Goal: Information Seeking & Learning: Check status

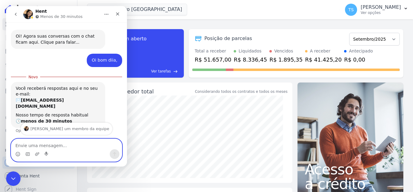
scroll to position [13, 0]
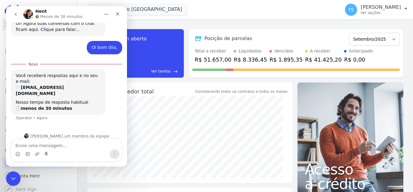
click at [253, 28] on div "task_alt Tarefas em aberto 12 Ver tarefas east Posição de parcelas Abril/2018 M…" at bounding box center [245, 53] width 317 height 58
click at [254, 28] on div "task_alt Tarefas em aberto 12 Ver tarefas east Posição de parcelas Abril/2018 M…" at bounding box center [245, 53] width 317 height 58
click at [116, 14] on icon "Fechar" at bounding box center [117, 14] width 5 height 5
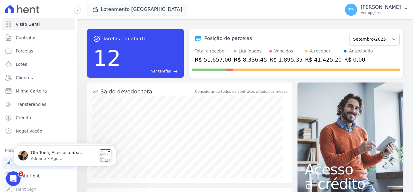
scroll to position [0, 0]
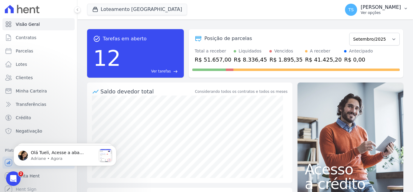
click at [408, 9] on icon "button" at bounding box center [406, 8] width 5 height 5
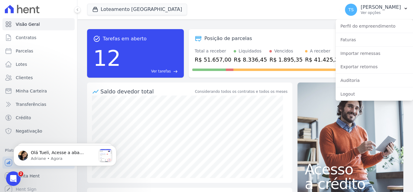
click at [194, 18] on div "Loteamento Jardim Itália Você possui apenas um empreendimento Aplicar" at bounding box center [212, 10] width 251 height 20
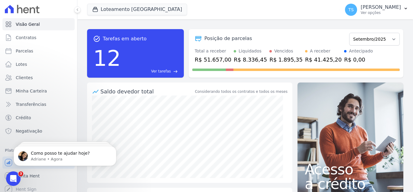
scroll to position [31, 0]
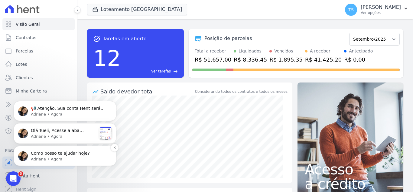
click at [76, 157] on p "Adriane • Agora" at bounding box center [70, 158] width 78 height 5
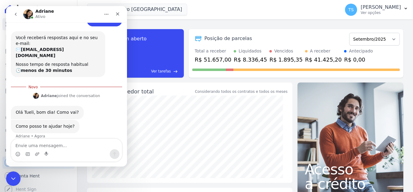
scroll to position [41, 0]
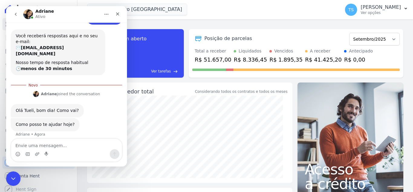
click at [56, 144] on textarea "Envie uma mensagem..." at bounding box center [66, 144] width 111 height 10
type textarea "v"
type textarea "Vou bem, e vc?"
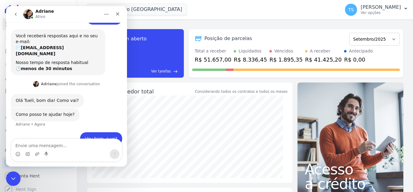
scroll to position [50, 0]
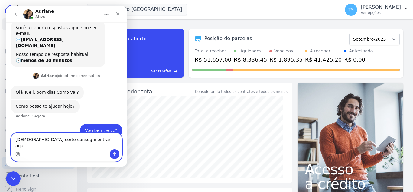
click at [20, 154] on circle "Selecionador de Emoji" at bounding box center [18, 154] width 4 height 4
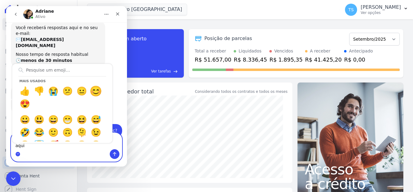
type textarea "[DEMOGRAPHIC_DATA] certo consegui entrar aqui 😊"
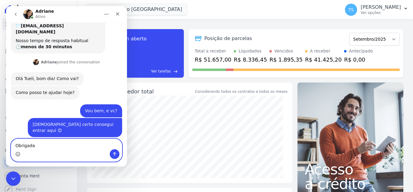
scroll to position [81, 0]
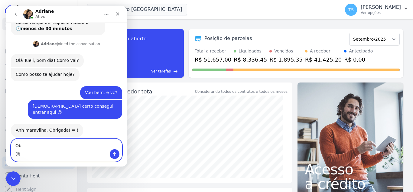
type textarea "O"
type textarea "Eu que agradeço."
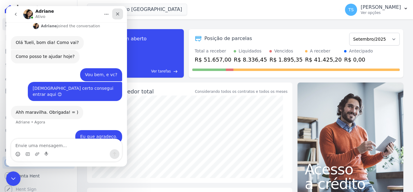
click at [117, 13] on icon "Fechar" at bounding box center [117, 13] width 3 height 3
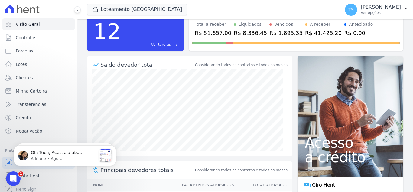
scroll to position [0, 0]
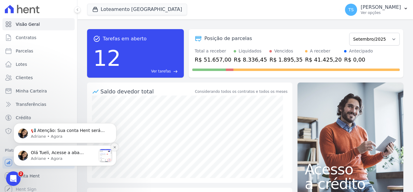
click at [115, 147] on icon "Dismiss notification" at bounding box center [114, 146] width 3 height 3
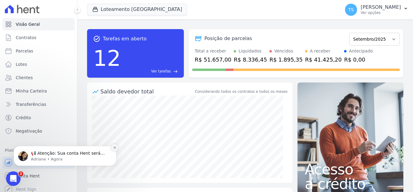
click at [115, 147] on icon "Dismiss notification" at bounding box center [114, 147] width 3 height 3
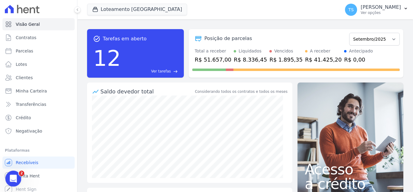
drag, startPoint x: 12, startPoint y: 177, endPoint x: 29, endPoint y: 338, distance: 161.9
click at [12, 177] on icon "Abertura do Messenger da Intercom" at bounding box center [13, 178] width 10 height 10
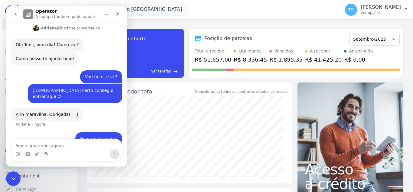
scroll to position [99, 0]
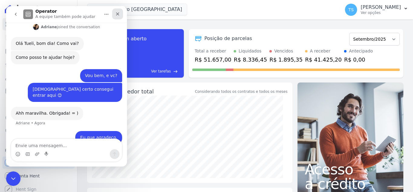
click at [117, 14] on icon "Fechar" at bounding box center [117, 14] width 5 height 5
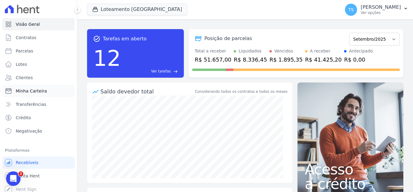
click at [44, 93] on span "Minha Carteira" at bounding box center [31, 91] width 31 height 6
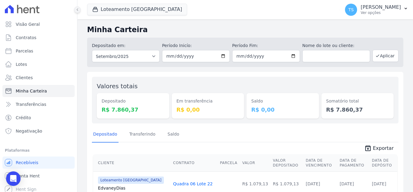
click at [79, 9] on icon at bounding box center [78, 10] width 4 height 4
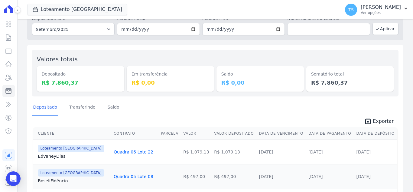
scroll to position [91, 0]
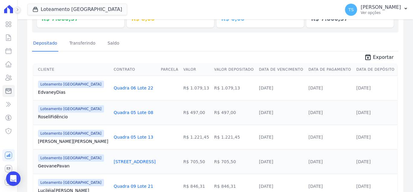
click at [18, 10] on icon at bounding box center [18, 10] width 4 height 4
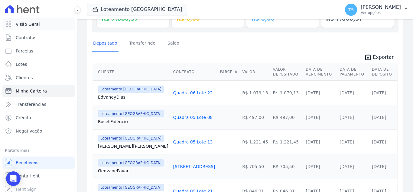
click at [30, 27] on span "Visão Geral" at bounding box center [28, 24] width 24 height 6
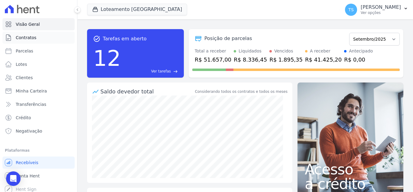
click at [28, 38] on span "Contratos" at bounding box center [26, 38] width 21 height 6
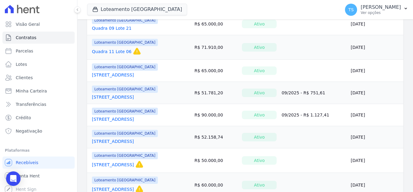
scroll to position [514, 0]
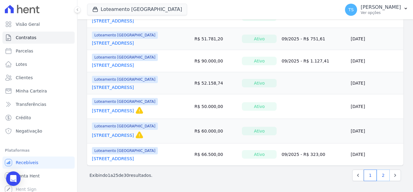
click at [377, 177] on link "2" at bounding box center [383, 175] width 13 height 12
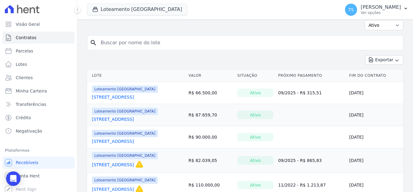
scroll to position [60, 0]
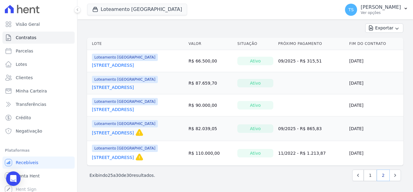
click at [381, 178] on link "2" at bounding box center [383, 175] width 13 height 12
click at [365, 178] on link "1" at bounding box center [370, 175] width 13 height 12
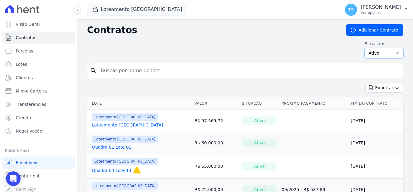
click at [379, 55] on select "Ativo Todos Pausado Distratado Rascunho Expirado Encerrado" at bounding box center [384, 53] width 39 height 10
select select "on_hold"
click at [365, 48] on select "Ativo Todos Pausado Distratado Rascunho Expirado Encerrado" at bounding box center [384, 53] width 39 height 10
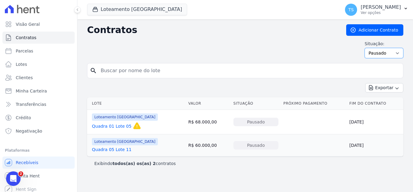
click at [381, 53] on select "Ativo Todos Pausado Distratado Rascunho Expirado Encerrado" at bounding box center [384, 53] width 39 height 10
select select "all"
click at [368, 48] on select "Ativo Todos Pausado Distratado Rascunho Expirado Encerrado" at bounding box center [384, 53] width 39 height 10
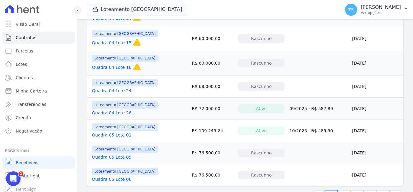
scroll to position [523, 0]
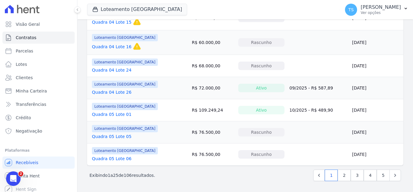
drag, startPoint x: 126, startPoint y: 176, endPoint x: 139, endPoint y: 175, distance: 13.0
click at [139, 175] on p "Exibindo 1 a 25 de 106 resultados." at bounding box center [123, 175] width 66 height 6
click at [196, 175] on div "Exibindo 1 a 25 de 106 resultados. 1 2 3 4 5" at bounding box center [246, 175] width 312 height 12
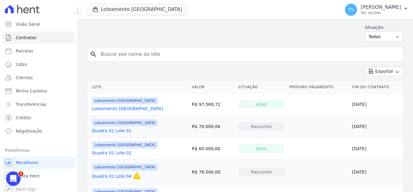
scroll to position [0, 0]
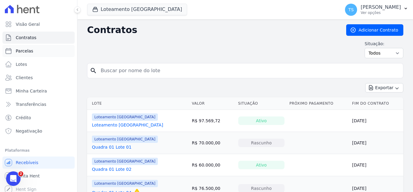
click at [34, 51] on link "Parcelas" at bounding box center [38, 51] width 72 height 12
select select
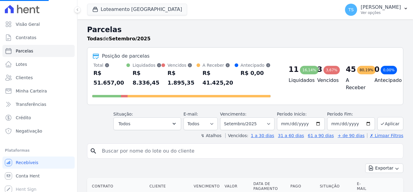
select select
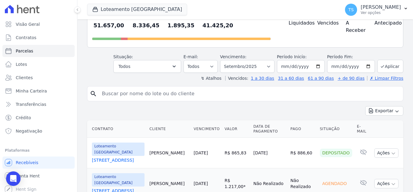
scroll to position [121, 0]
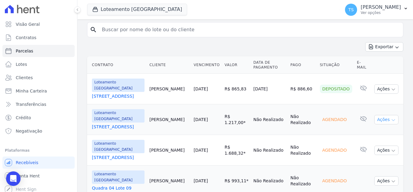
click at [391, 117] on icon "button" at bounding box center [393, 119] width 5 height 5
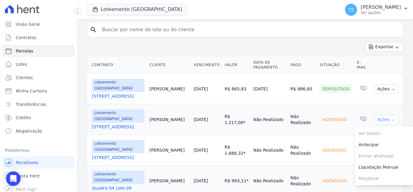
click at [391, 117] on icon "button" at bounding box center [393, 119] width 5 height 5
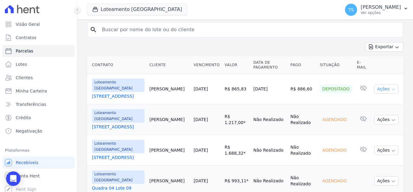
click at [391, 87] on icon "button" at bounding box center [393, 89] width 5 height 5
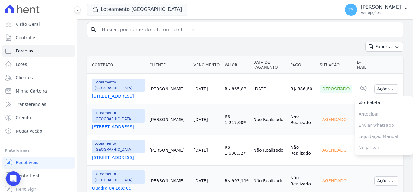
click at [334, 104] on td "Agendado" at bounding box center [336, 119] width 37 height 31
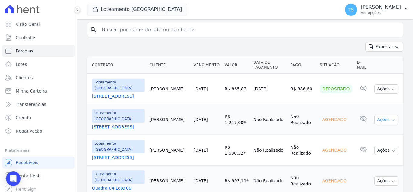
click at [391, 117] on icon "button" at bounding box center [393, 119] width 5 height 5
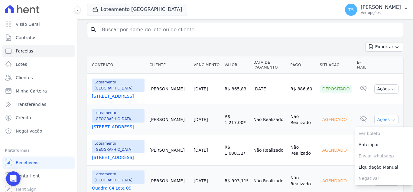
click at [391, 117] on icon "button" at bounding box center [393, 119] width 5 height 5
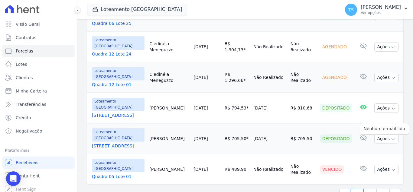
scroll to position [786, 0]
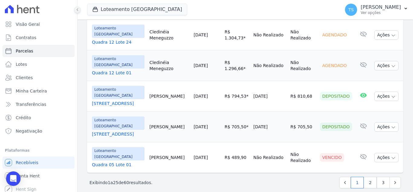
click at [78, 10] on icon at bounding box center [78, 10] width 4 height 4
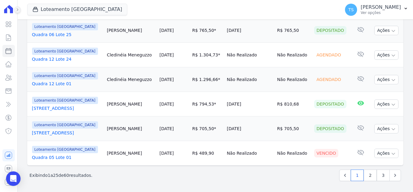
click at [18, 11] on icon at bounding box center [18, 10] width 4 height 4
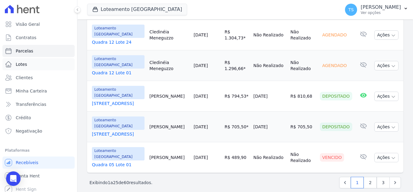
click at [28, 65] on link "Lotes" at bounding box center [38, 64] width 72 height 12
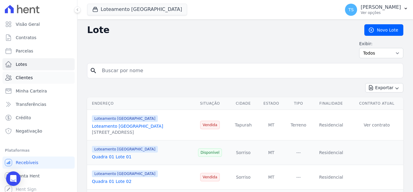
click at [36, 78] on link "Clientes" at bounding box center [38, 77] width 72 height 12
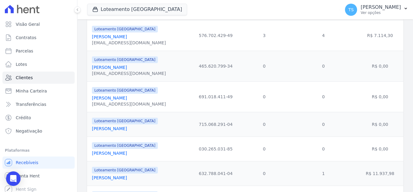
scroll to position [151, 0]
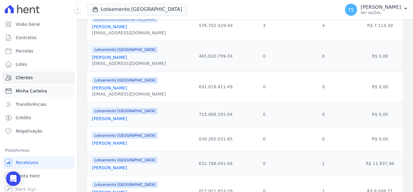
click at [34, 92] on span "Minha Carteira" at bounding box center [31, 91] width 31 height 6
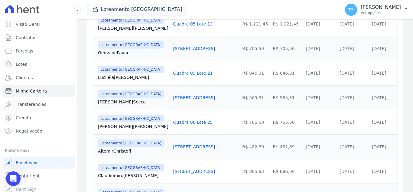
scroll to position [249, 0]
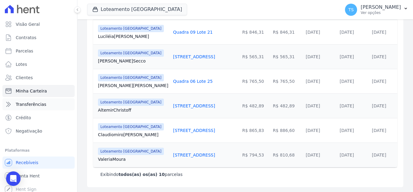
click at [23, 104] on span "Transferências" at bounding box center [31, 104] width 31 height 6
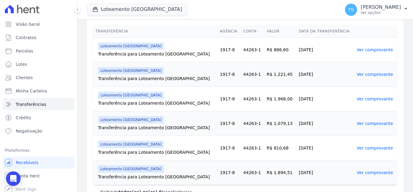
scroll to position [134, 0]
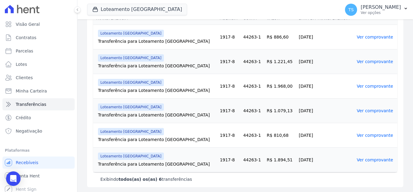
click at [357, 161] on link "Ver comprovante" at bounding box center [375, 159] width 36 height 5
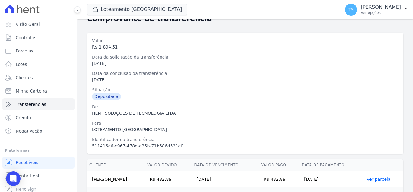
scroll to position [68, 0]
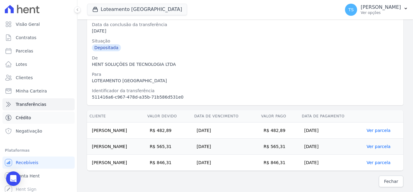
click at [40, 117] on link "Crédito" at bounding box center [38, 117] width 72 height 12
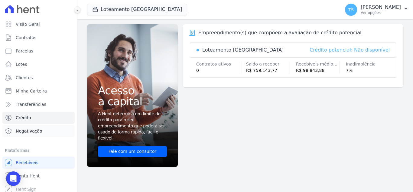
click at [40, 129] on span "Negativação" at bounding box center [29, 131] width 27 height 6
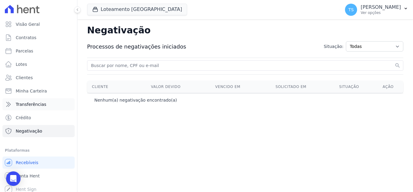
click at [49, 103] on link "Transferências" at bounding box center [38, 104] width 72 height 12
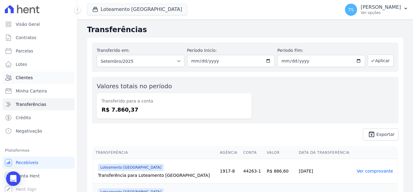
click at [36, 78] on link "Clientes" at bounding box center [38, 77] width 72 height 12
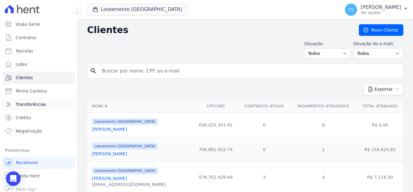
click at [36, 106] on span "Transferências" at bounding box center [31, 104] width 31 height 6
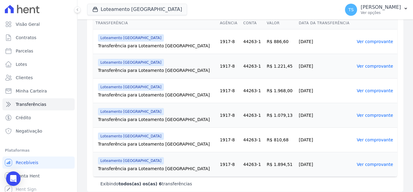
scroll to position [134, 0]
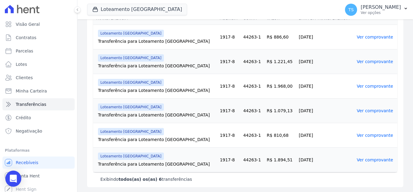
click at [16, 178] on icon "Open Intercom Messenger" at bounding box center [13, 178] width 8 height 8
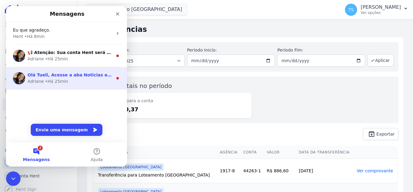
scroll to position [0, 0]
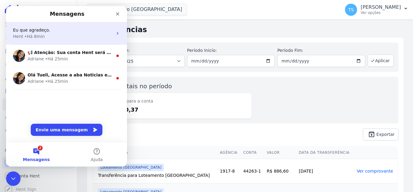
click at [51, 34] on div "Hent • Há 8min" at bounding box center [63, 36] width 100 height 6
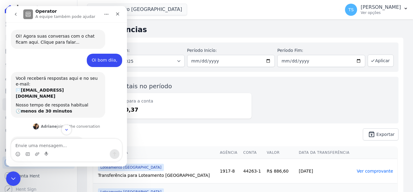
click at [71, 58] on div "Oi bom diia, Tueli • Há 24min" at bounding box center [66, 63] width 111 height 18
click at [169, 173] on div "Transferência para Loteamento [GEOGRAPHIC_DATA]" at bounding box center [156, 175] width 117 height 6
click at [153, 127] on div "Transferido em: Todos os meses Agosto/2022 Setembro/2022 Outubro/2022 Novembro/…" at bounding box center [245, 91] width 317 height 107
click at [156, 124] on div "Transferido em: Todos os meses Agosto/2022 Setembro/2022 Outubro/2022 Novembro/…" at bounding box center [245, 91] width 317 height 107
click at [119, 13] on icon "Fechar" at bounding box center [117, 14] width 5 height 5
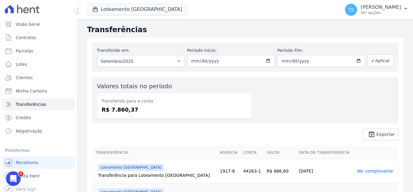
scroll to position [99, 0]
click at [33, 63] on link "Lotes" at bounding box center [38, 64] width 72 height 12
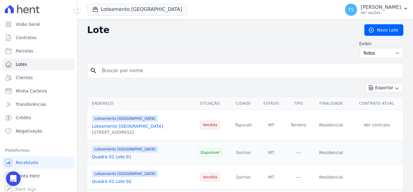
click at [119, 73] on input "search" at bounding box center [249, 70] width 303 height 12
click at [27, 77] on span "Clientes" at bounding box center [24, 77] width 17 height 6
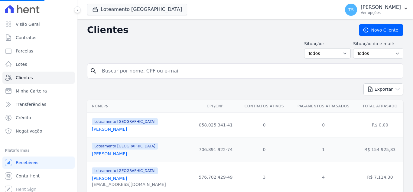
click at [169, 71] on input "search" at bounding box center [249, 71] width 303 height 12
click at [167, 70] on input "search" at bounding box center [249, 71] width 303 height 12
type input "[PERSON_NAME] binda"
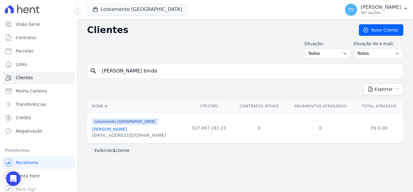
click at [114, 128] on link "[PERSON_NAME]" at bounding box center [109, 129] width 35 height 5
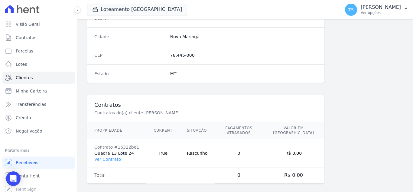
scroll to position [375, 0]
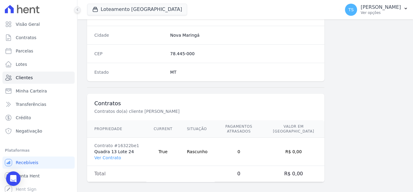
click at [77, 10] on icon at bounding box center [78, 10] width 4 height 4
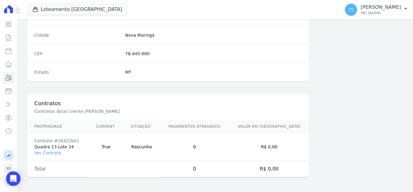
click at [18, 9] on icon at bounding box center [17, 9] width 1 height 2
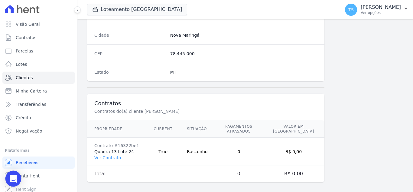
click at [16, 177] on icon "Open Intercom Messenger" at bounding box center [13, 178] width 8 height 8
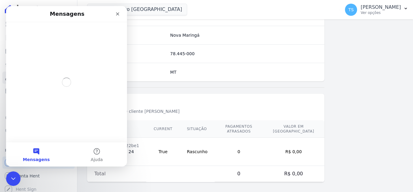
scroll to position [0, 0]
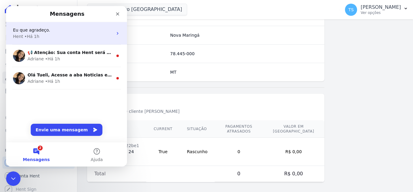
click at [66, 33] on div "Hent • Há 1h" at bounding box center [63, 36] width 100 height 6
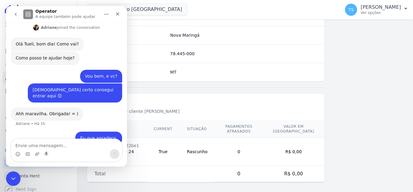
scroll to position [99, 0]
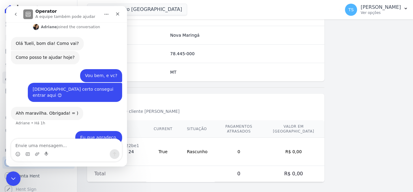
click at [50, 145] on textarea "Envie uma mensagem..." at bounding box center [66, 144] width 111 height 10
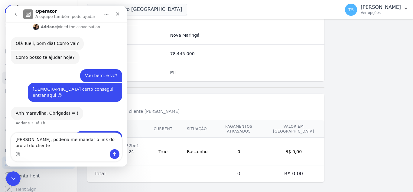
type textarea "Adri, poderia me mandar o link do protal do cliente?"
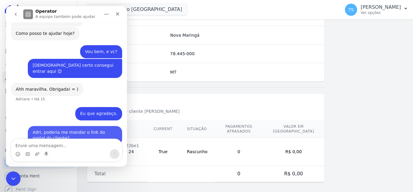
scroll to position [123, 0]
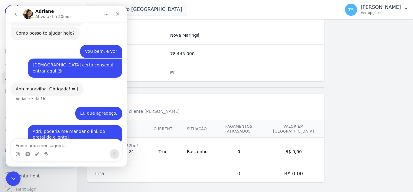
click at [21, 125] on div "Adri, poderia me mandar o link do protal do cliente? [GEOGRAPHIC_DATA] • Agora" at bounding box center [66, 138] width 111 height 26
click at [54, 147] on textarea "Envie uma mensagem..." at bounding box center [66, 144] width 111 height 10
click at [78, 107] on div "Eu que agradeço. [GEOGRAPHIC_DATA] • Há 1h" at bounding box center [66, 116] width 111 height 18
click at [50, 31] on div "Como posso te ajudar hoje? Adriane • Há 1h" at bounding box center [45, 33] width 69 height 13
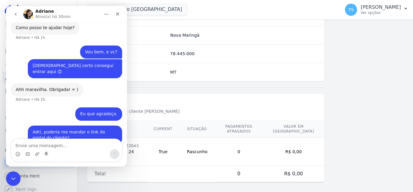
scroll to position [130, 0]
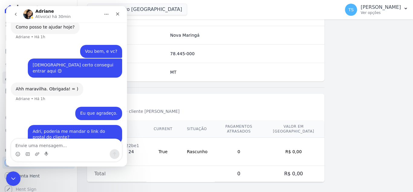
click at [69, 82] on div "Ahh maravilha. Obrigada! = ) Adriane • Há 1h" at bounding box center [47, 88] width 72 height 13
click at [87, 82] on div "Ahh maravilha. Obrigada! = ) Adriane • Há 1h" at bounding box center [66, 94] width 111 height 24
click at [119, 15] on icon "Fechar" at bounding box center [117, 13] width 3 height 3
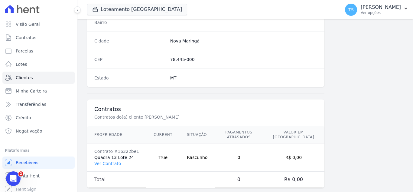
scroll to position [375, 0]
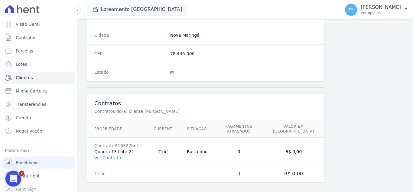
click at [14, 177] on icon "Abertura do Messenger da Intercom" at bounding box center [13, 178] width 10 height 10
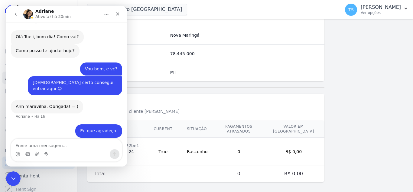
scroll to position [123, 0]
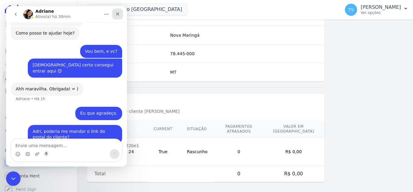
click at [117, 15] on icon "Fechar" at bounding box center [117, 14] width 5 height 5
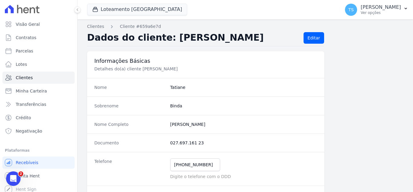
scroll to position [0, 0]
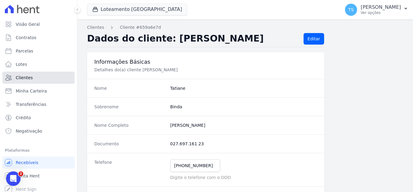
click at [27, 78] on span "Clientes" at bounding box center [24, 77] width 17 height 6
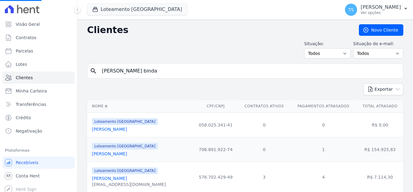
click at [136, 68] on input "[PERSON_NAME] binda" at bounding box center [249, 71] width 303 height 12
click at [121, 71] on input "search" at bounding box center [249, 71] width 303 height 12
type input "edno"
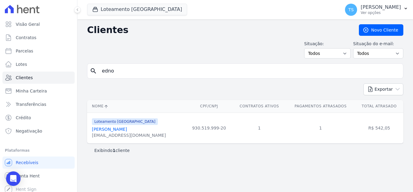
click at [127, 133] on div "[EMAIL_ADDRESS][DOMAIN_NAME]" at bounding box center [129, 135] width 74 height 6
click at [112, 128] on link "[PERSON_NAME]" at bounding box center [109, 129] width 35 height 5
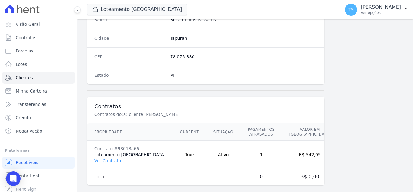
scroll to position [380, 0]
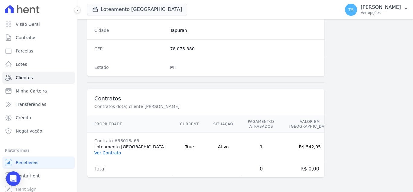
click at [107, 152] on link "Ver Contrato" at bounding box center [107, 152] width 27 height 5
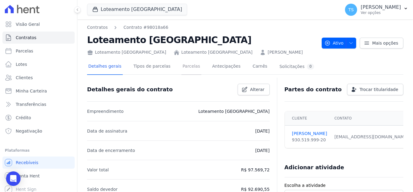
click at [184, 67] on link "Parcelas" at bounding box center [192, 67] width 20 height 16
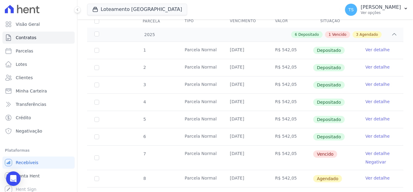
scroll to position [121, 0]
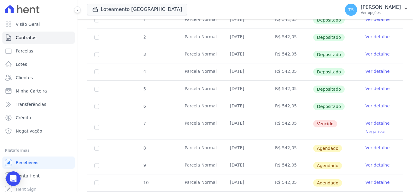
click at [369, 120] on link "Ver detalhe" at bounding box center [378, 123] width 24 height 6
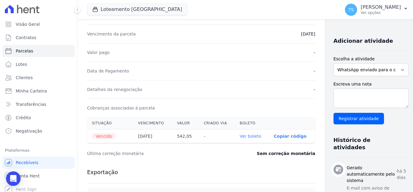
scroll to position [151, 0]
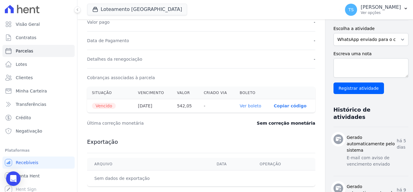
click at [240, 105] on link "Ver boleto" at bounding box center [250, 105] width 21 height 5
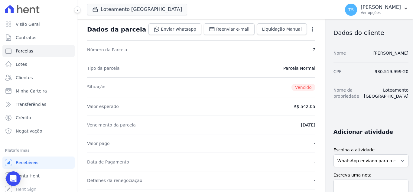
scroll to position [0, 0]
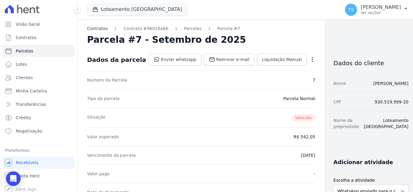
click at [99, 28] on link "Contratos" at bounding box center [97, 28] width 21 height 6
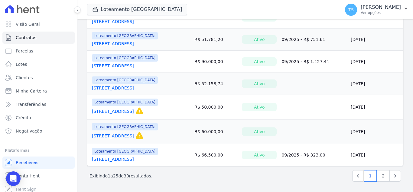
scroll to position [514, 0]
